Goal: Find specific page/section: Find specific page/section

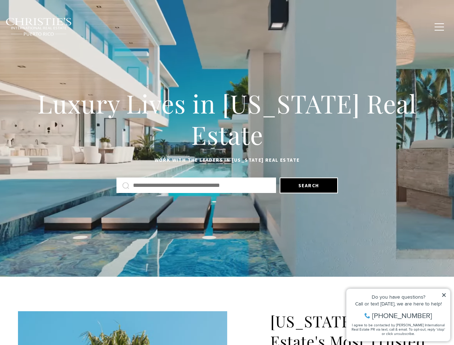
click at [227, 172] on div "Luxury Lives in [US_STATE] Real Estate Work with the leaders in [US_STATE] Real…" at bounding box center [227, 140] width 454 height 111
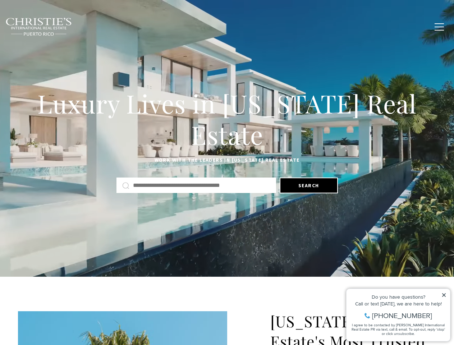
click at [149, 27] on link "Home Search" at bounding box center [138, 27] width 40 height 18
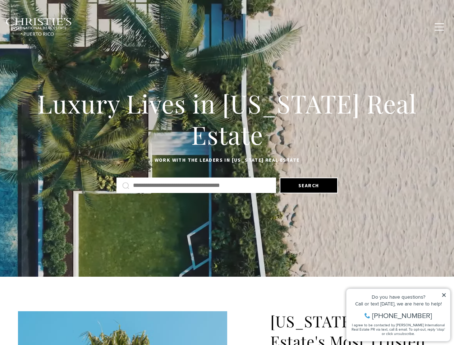
click at [306, 27] on link "Meet the Team" at bounding box center [300, 27] width 45 height 18
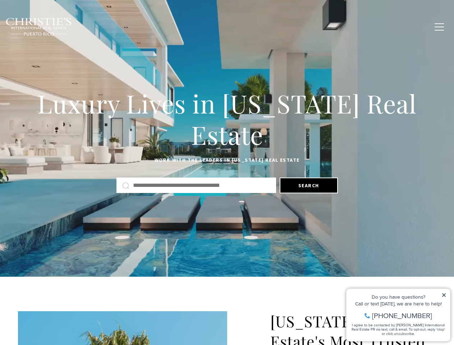
click at [439, 27] on span "button" at bounding box center [438, 27] width 9 height 1
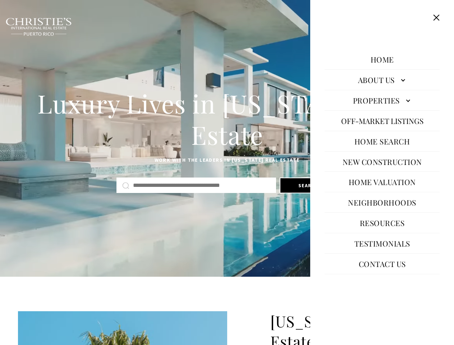
click at [227, 138] on h1 "Luxury Lives in [US_STATE] Real Estate" at bounding box center [227, 119] width 418 height 63
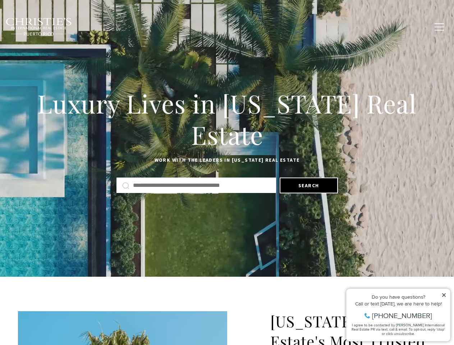
click at [308, 185] on button "Search" at bounding box center [308, 185] width 58 height 16
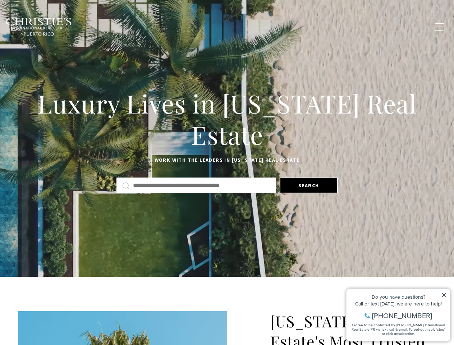
click at [444, 295] on icon at bounding box center [444, 295] width 4 height 4
